Goal: Find specific page/section: Find specific page/section

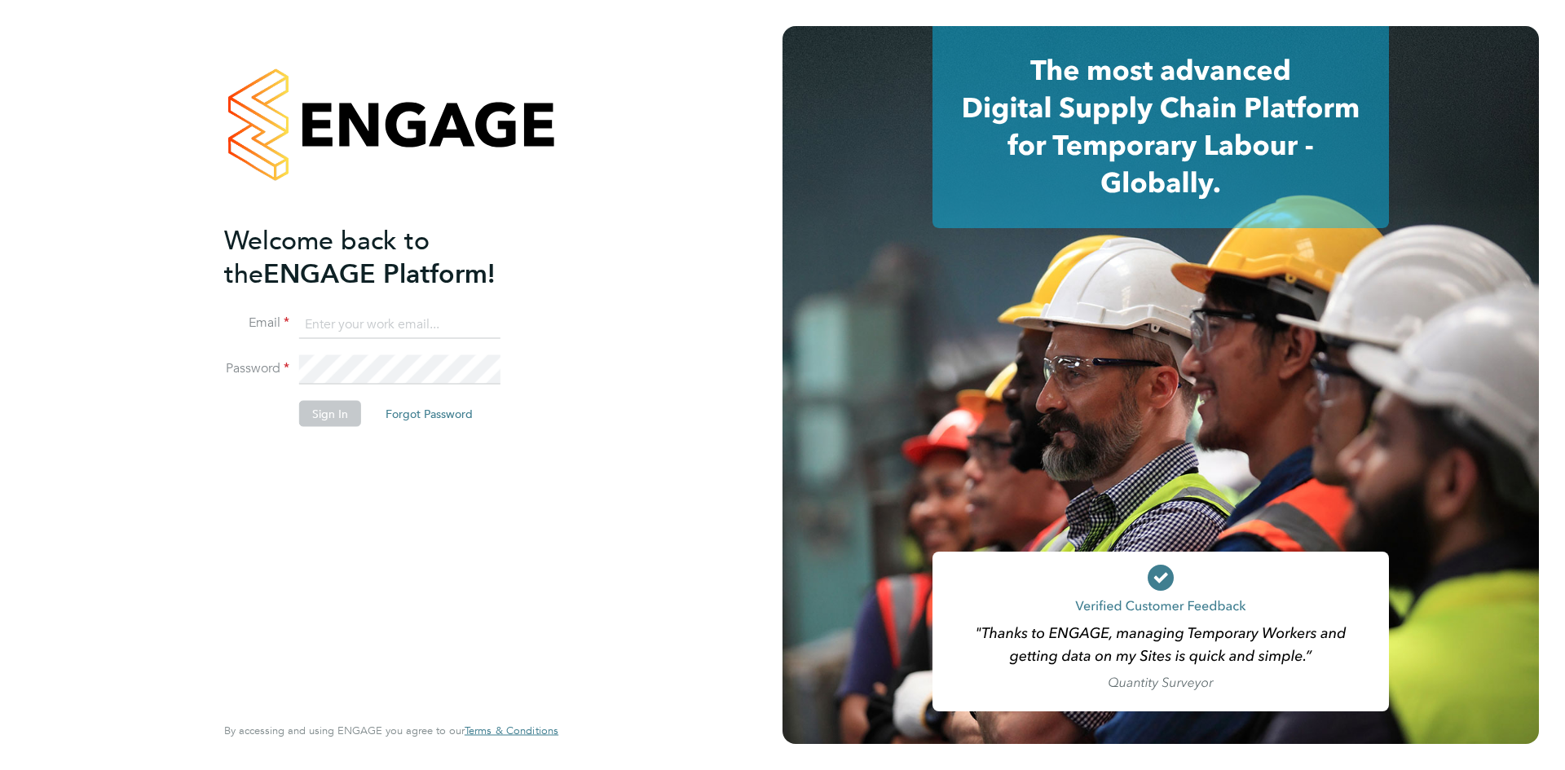
type input "[EMAIL_ADDRESS][DOMAIN_NAME]"
click at [328, 412] on button "Sign In" at bounding box center [330, 413] width 62 height 26
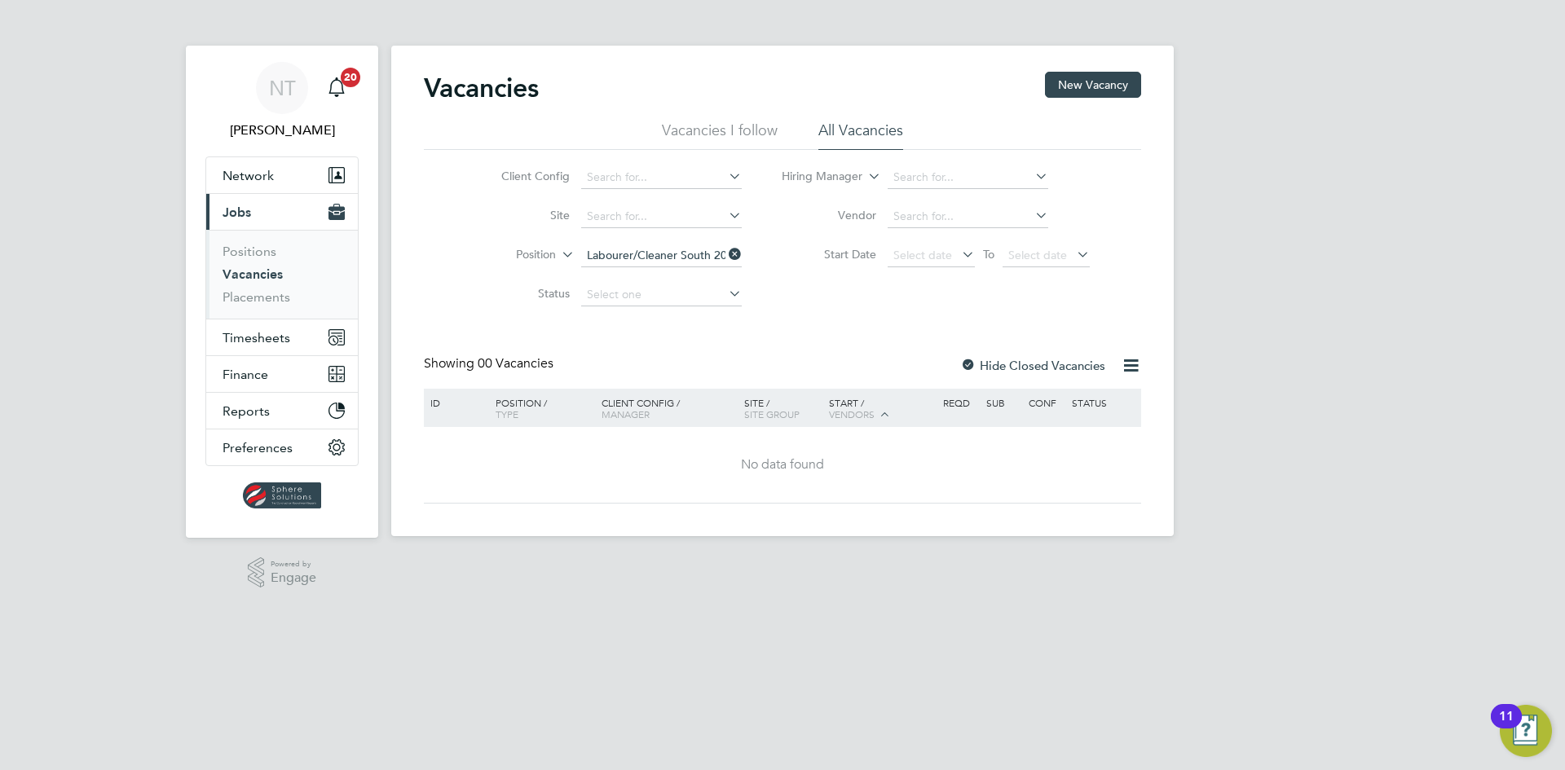
click at [725, 251] on icon at bounding box center [725, 254] width 0 height 23
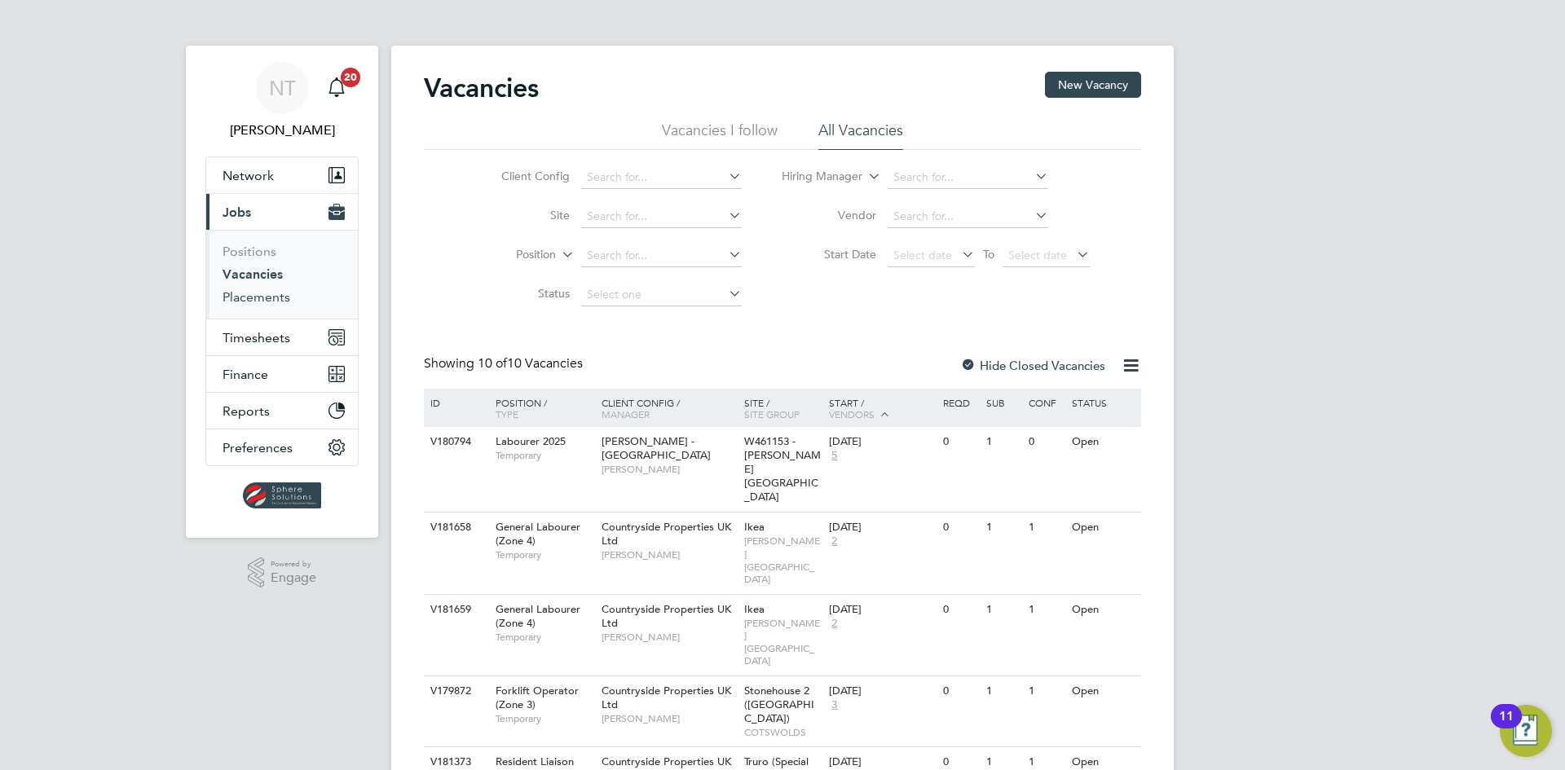
click at [262, 296] on link "Placements" at bounding box center [256, 296] width 68 height 15
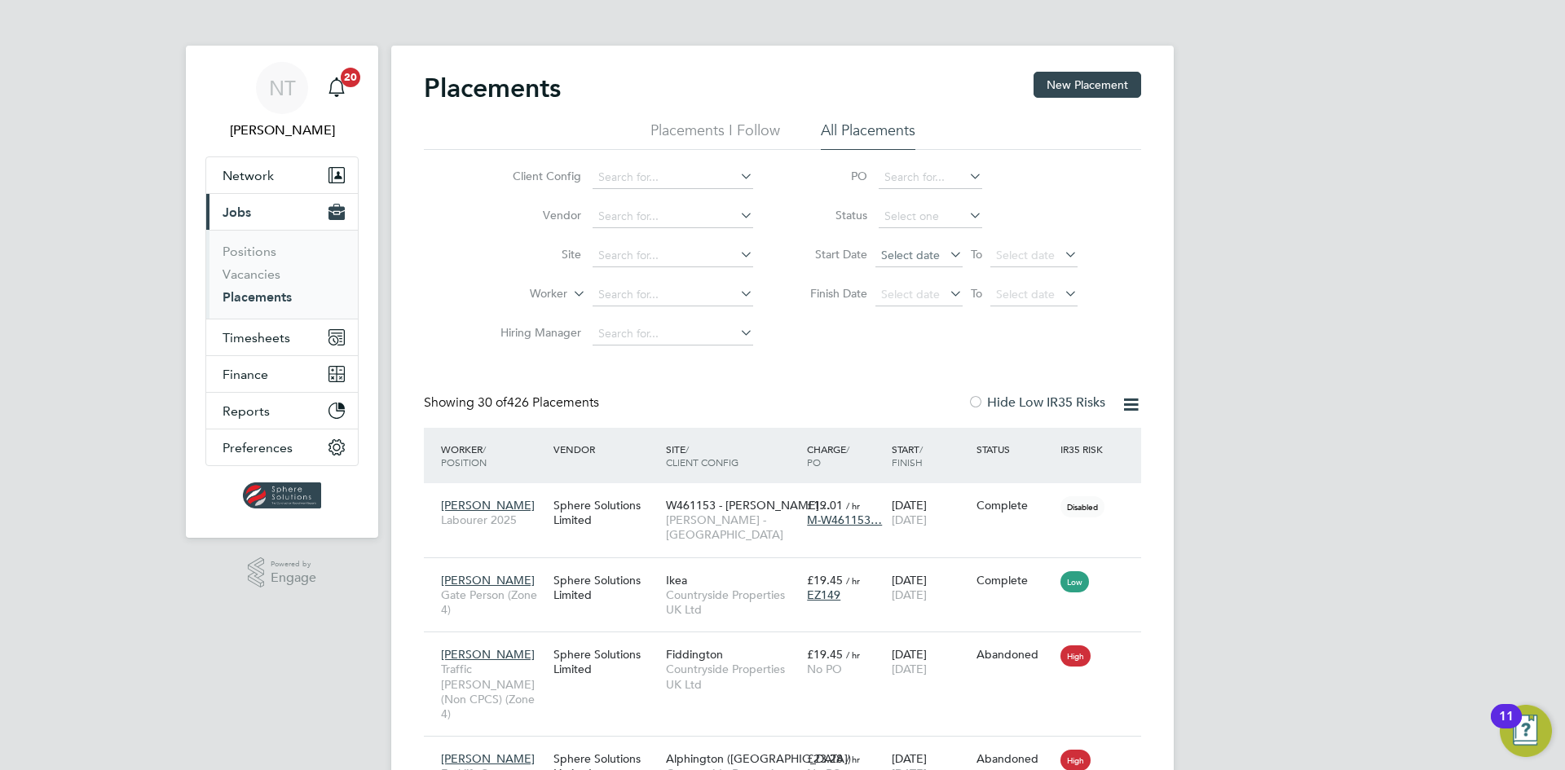
click at [896, 256] on span "Select date" at bounding box center [910, 255] width 59 height 15
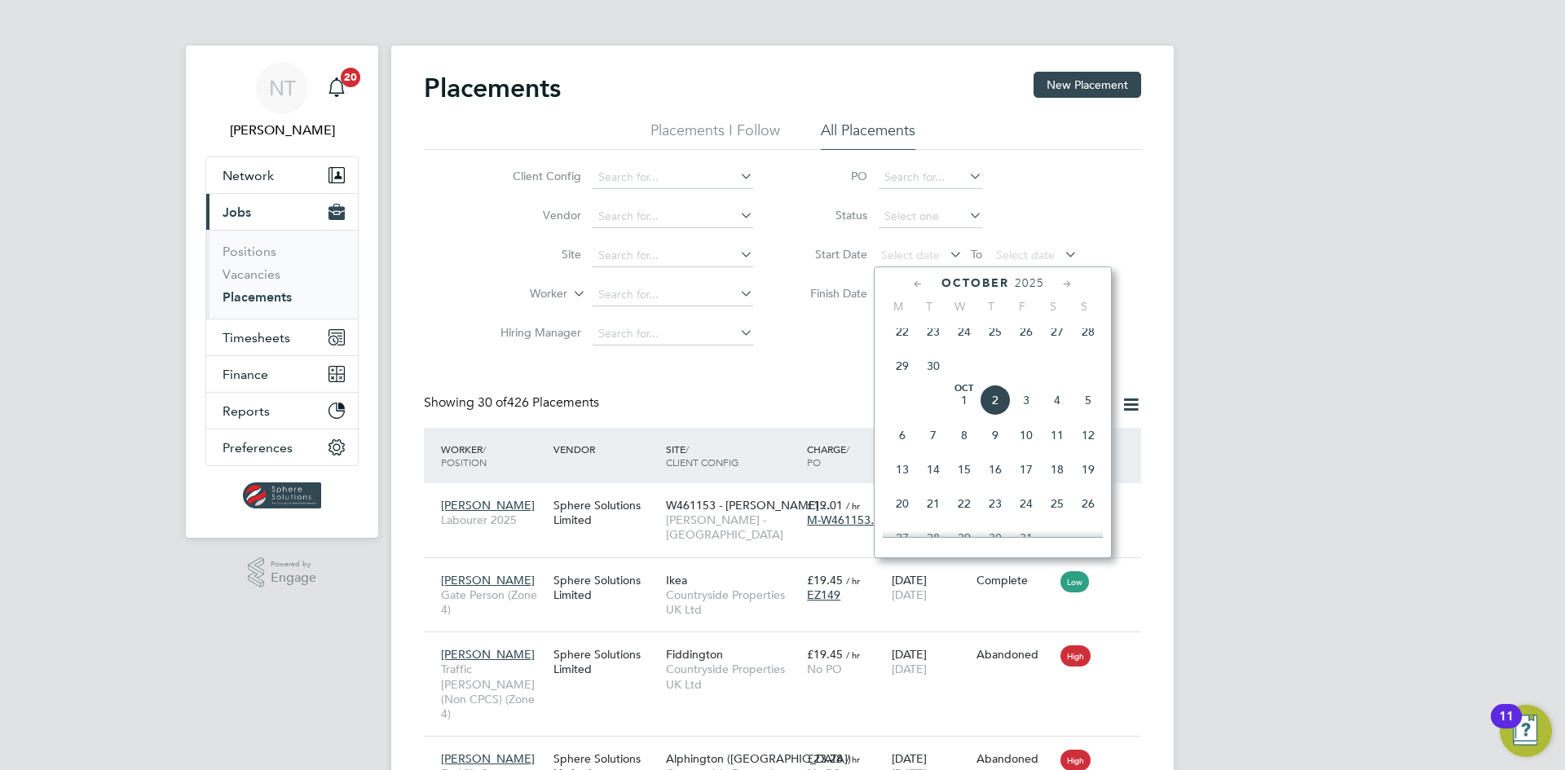
click at [1019, 404] on span "3" at bounding box center [1026, 400] width 31 height 31
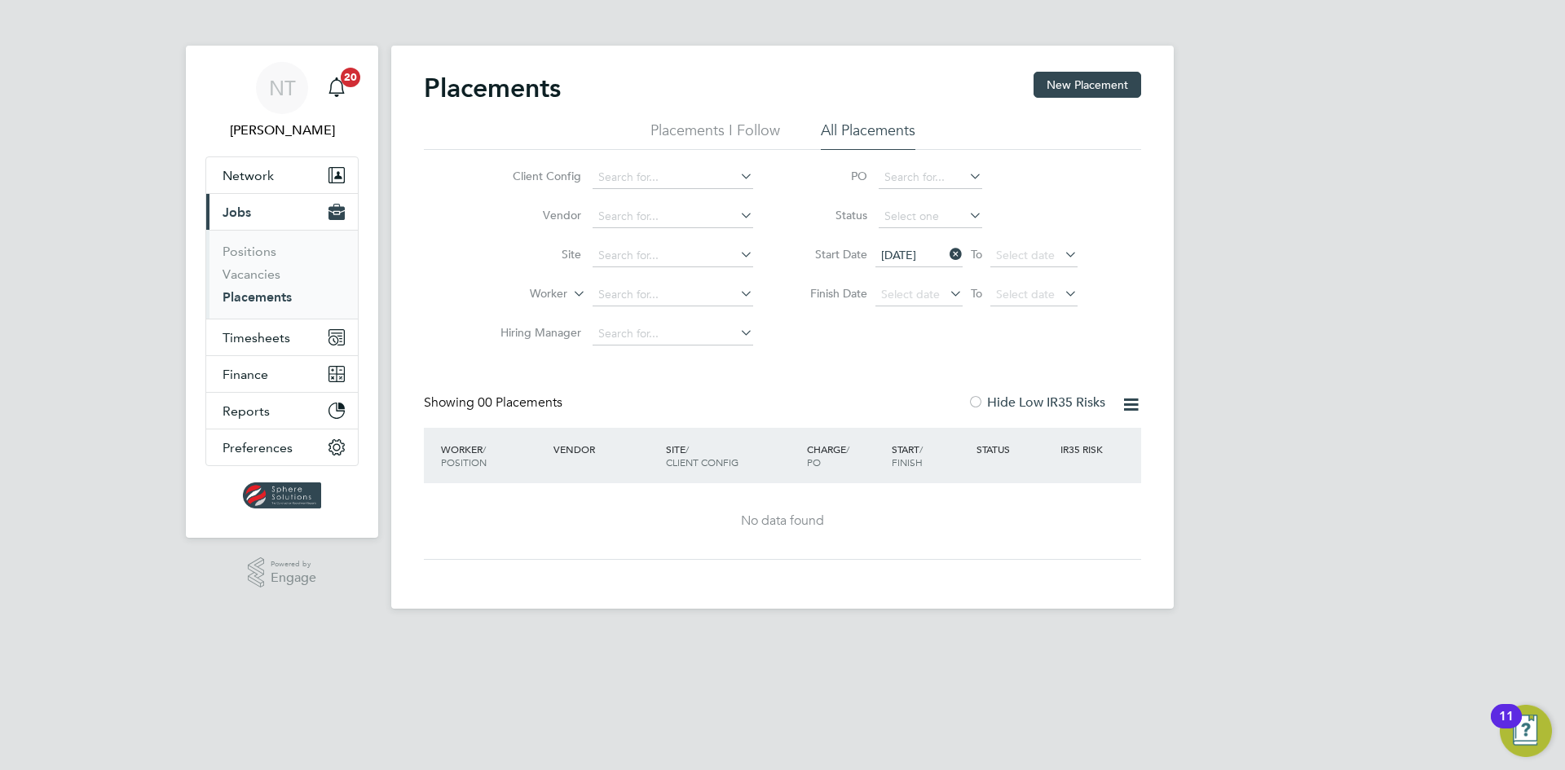
click at [946, 258] on icon at bounding box center [946, 254] width 0 height 23
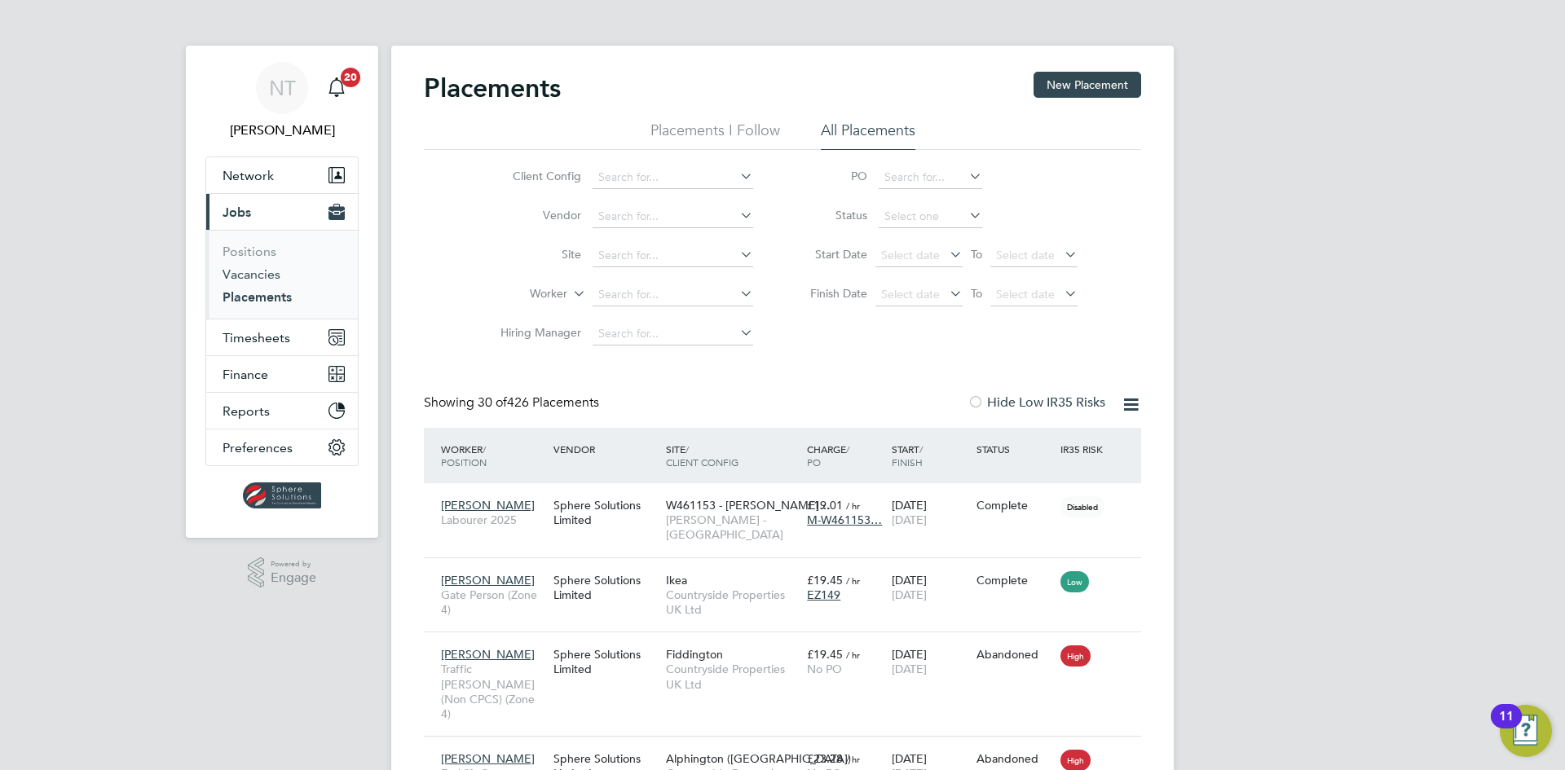
click at [270, 277] on link "Vacancies" at bounding box center [251, 273] width 58 height 15
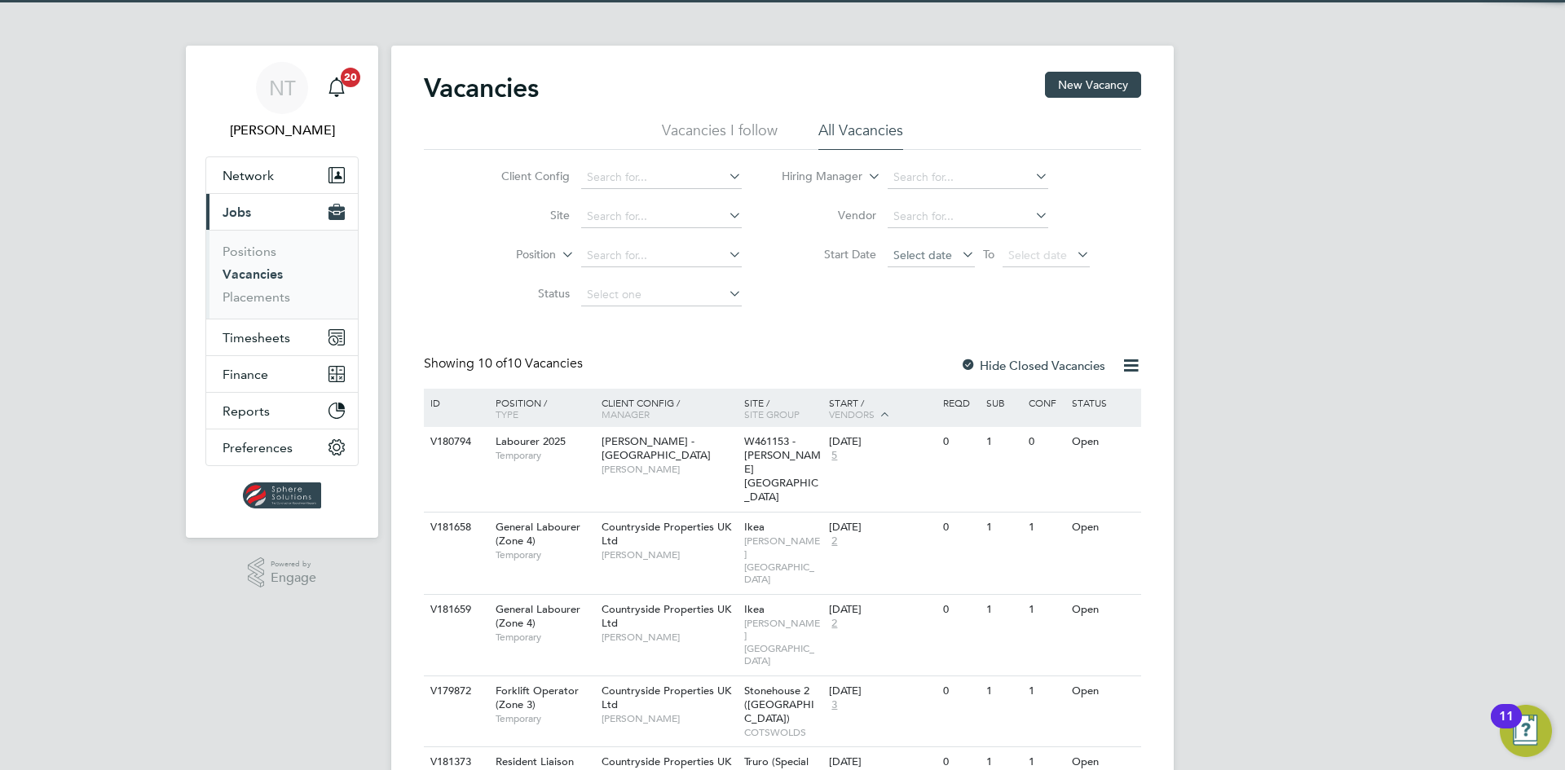
click at [893, 248] on span "Select date" at bounding box center [922, 255] width 59 height 15
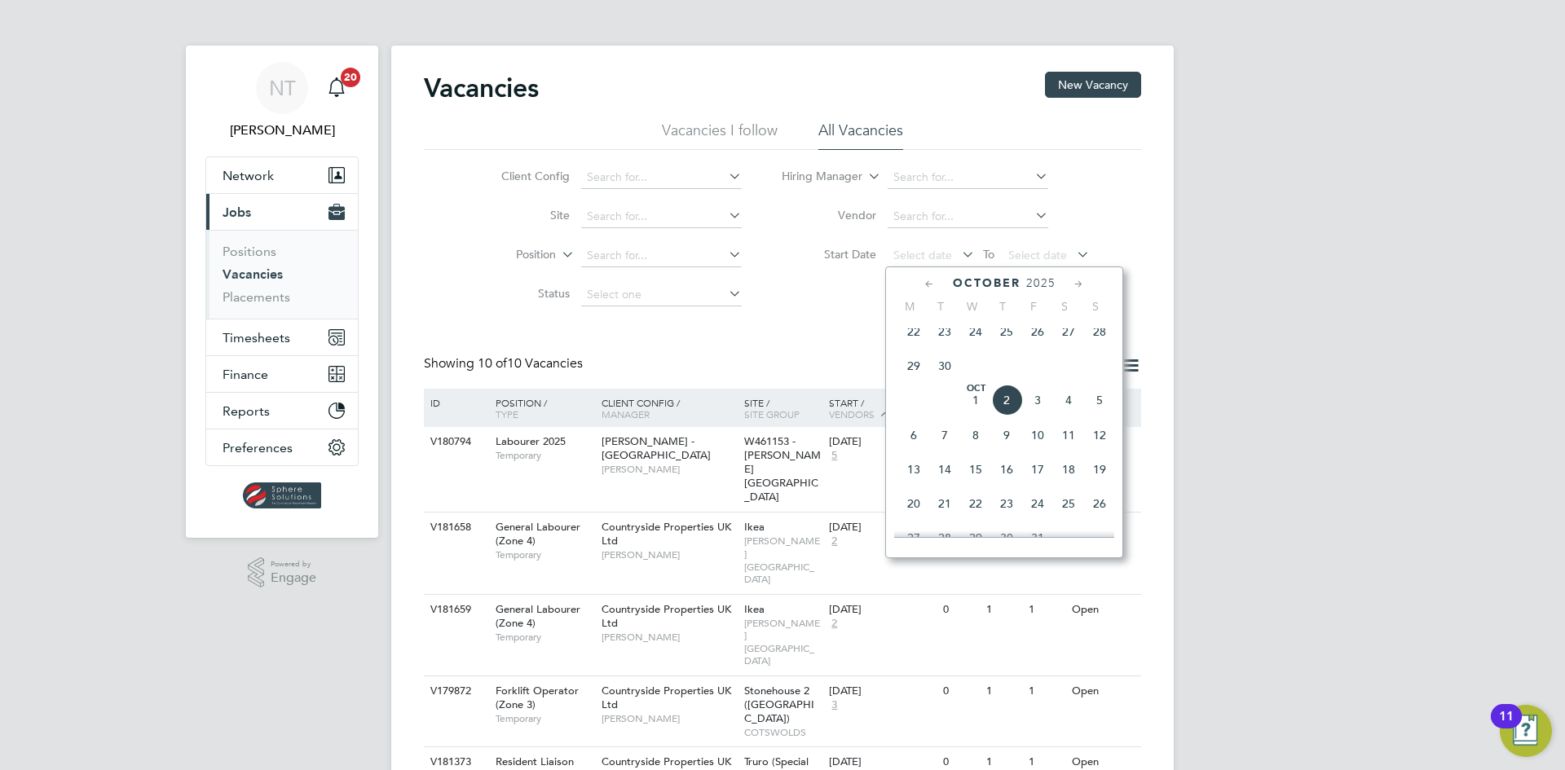
click at [1033, 408] on span "3" at bounding box center [1037, 400] width 31 height 31
